Goal: Task Accomplishment & Management: Manage account settings

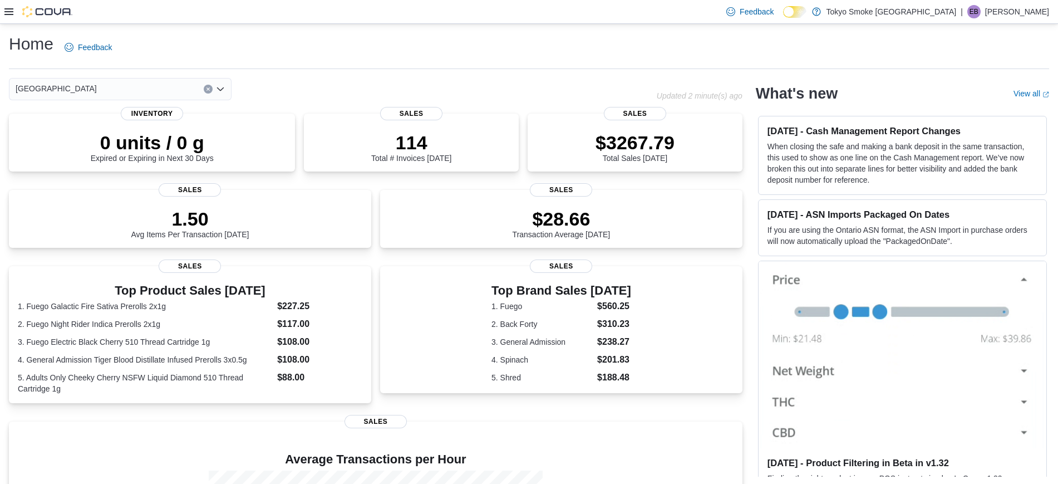
click at [1, 1] on div "Feedback Dark Mode Tokyo Smoke Canada | EB Earl Baliwas" at bounding box center [529, 12] width 1058 height 24
click at [4, 3] on div at bounding box center [38, 11] width 68 height 23
click at [12, 19] on div at bounding box center [38, 11] width 68 height 23
click at [11, 19] on div at bounding box center [38, 11] width 68 height 23
click at [6, 4] on div at bounding box center [38, 11] width 68 height 23
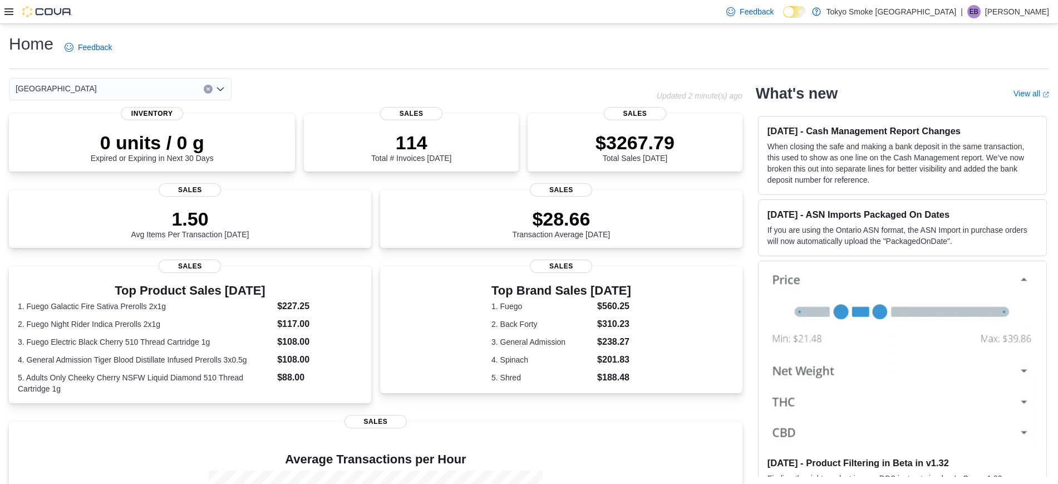
click at [22, 24] on div "Home Feedback Eglinton Town Centre Updated 2 minute(s) ago 0 units / 0 g Expire…" at bounding box center [529, 342] width 1058 height 636
click at [12, 15] on icon at bounding box center [8, 11] width 9 height 9
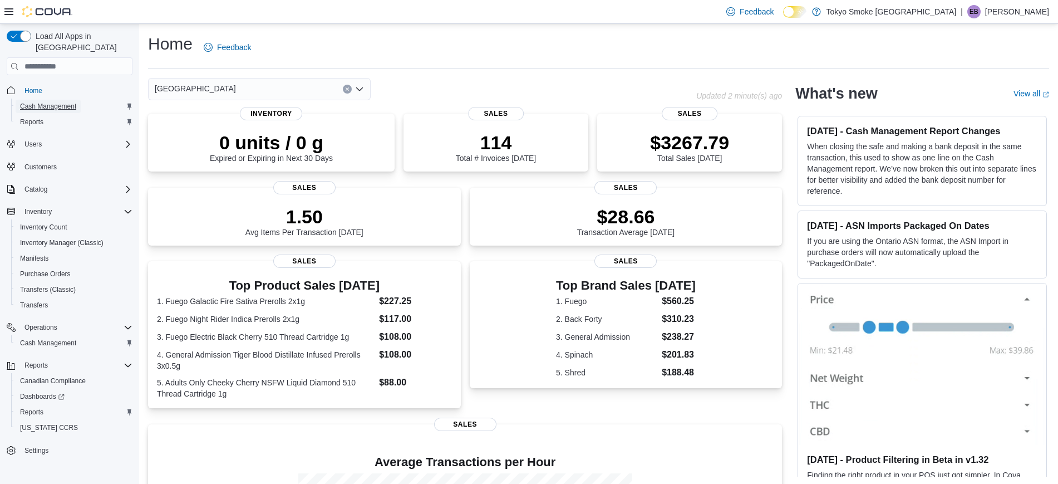
click at [57, 102] on span "Cash Management" at bounding box center [48, 106] width 56 height 9
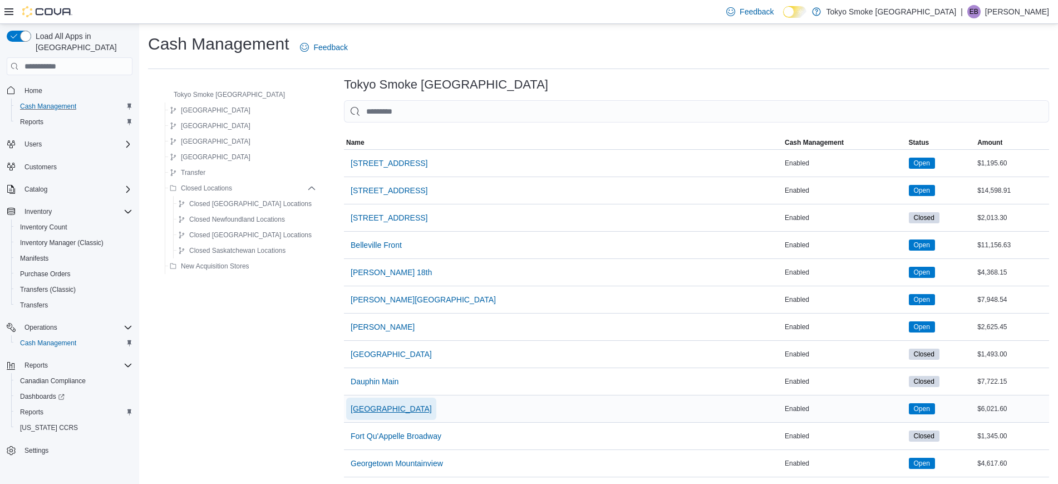
click at [363, 413] on span "Eglinton Town Centre" at bounding box center [391, 408] width 81 height 11
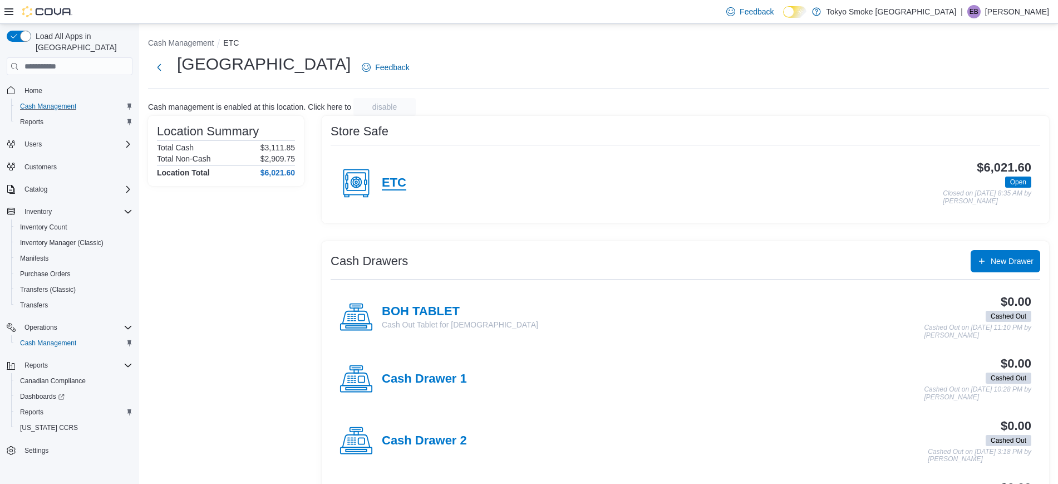
click at [390, 185] on h4 "ETC" at bounding box center [394, 183] width 24 height 14
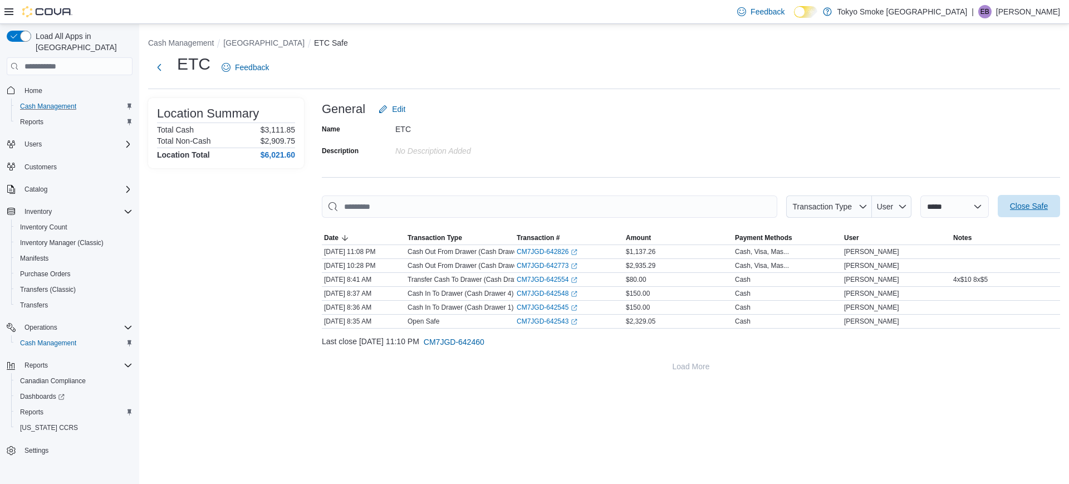
click at [1019, 198] on span "Close Safe" at bounding box center [1028, 206] width 49 height 22
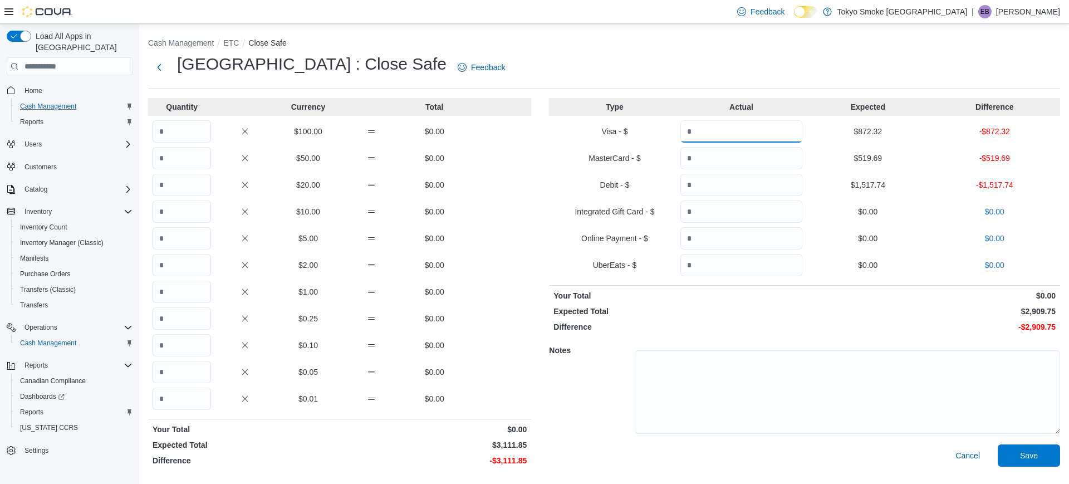
click at [772, 128] on input "Quantity" at bounding box center [741, 131] width 122 height 22
type input "******"
type input "*******"
click at [178, 136] on input "Quantity" at bounding box center [182, 131] width 58 height 22
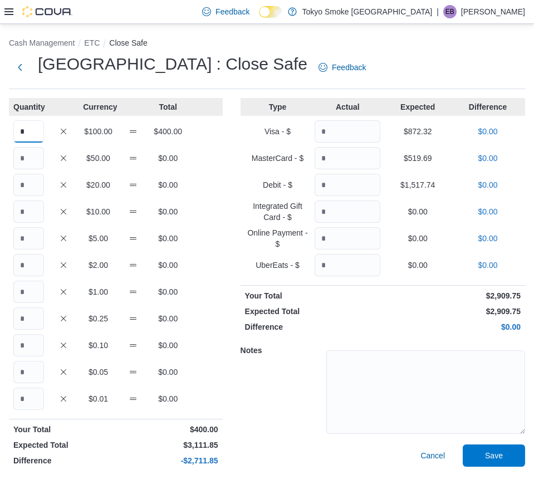
type input "*"
type input "**"
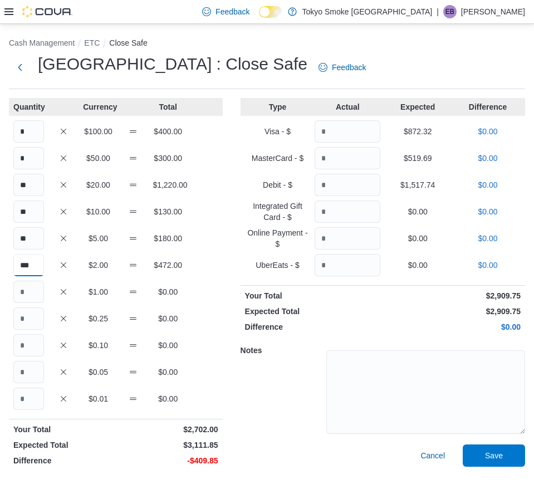
type input "***"
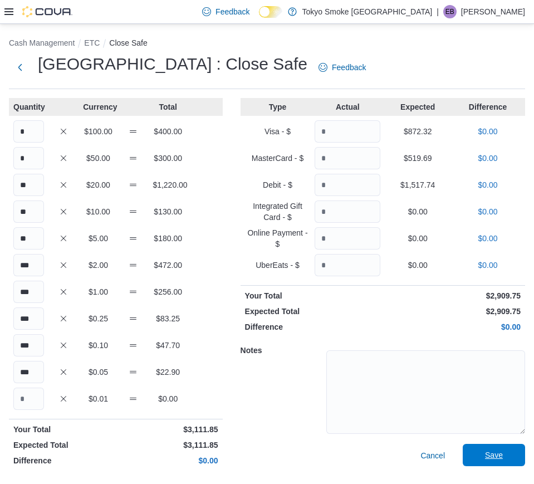
click at [509, 458] on span "Save" at bounding box center [493, 455] width 49 height 22
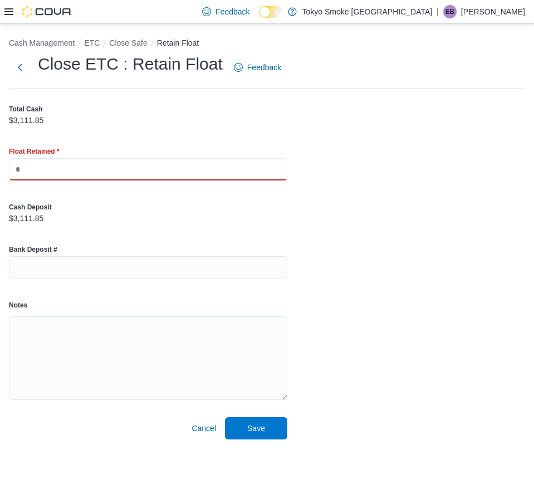
click at [78, 169] on input "text" at bounding box center [148, 169] width 278 height 22
type input "*******"
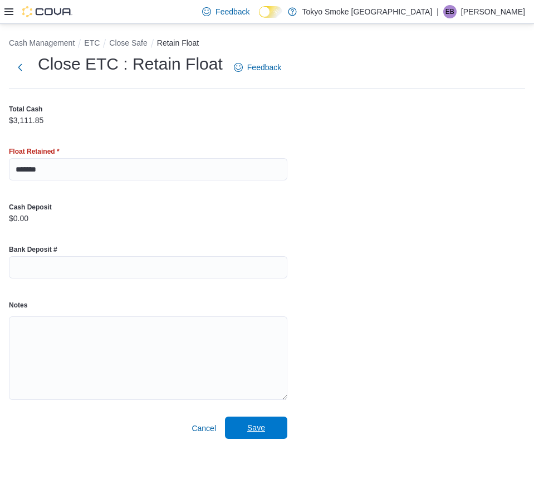
click at [254, 432] on span "Save" at bounding box center [256, 427] width 18 height 11
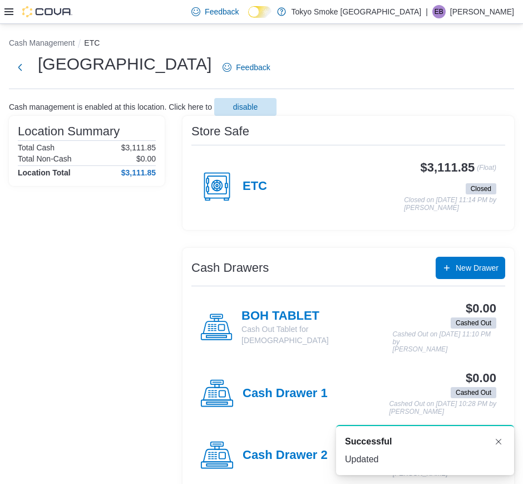
click at [492, 9] on p "Earl Baliwas" at bounding box center [482, 11] width 64 height 13
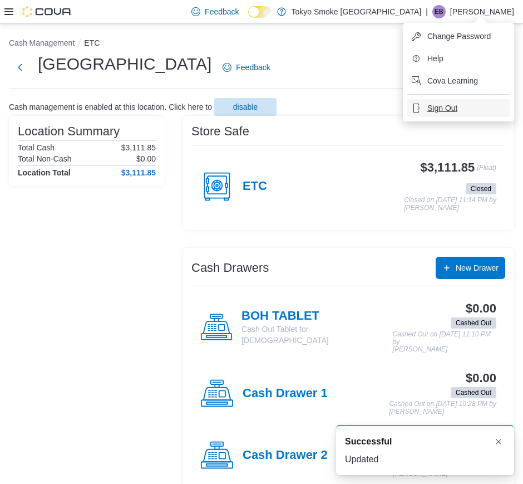
click at [472, 101] on button "Sign Out" at bounding box center [459, 108] width 102 height 18
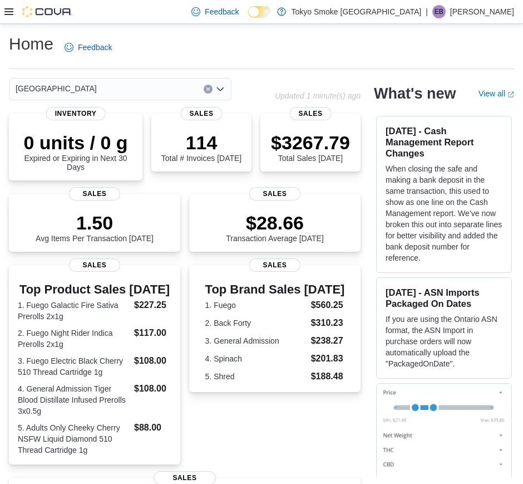
click at [508, 15] on p "[PERSON_NAME]" at bounding box center [482, 11] width 64 height 13
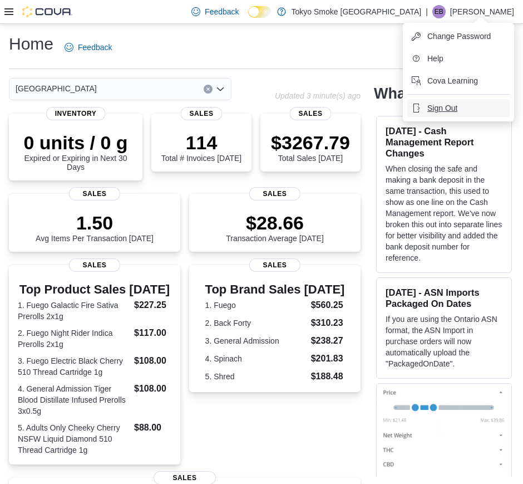
click at [470, 102] on button "Sign Out" at bounding box center [459, 108] width 102 height 18
